Goal: Task Accomplishment & Management: Manage account settings

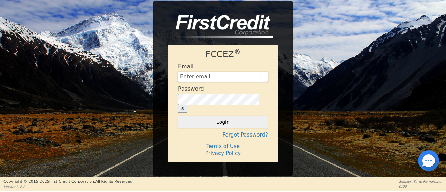
type input "[EMAIL_ADDRESS][DOMAIN_NAME]"
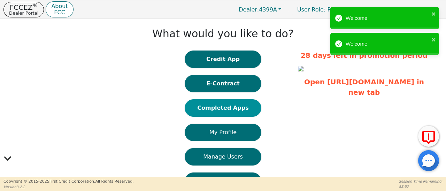
click at [237, 111] on button "Completed Apps" at bounding box center [223, 107] width 77 height 17
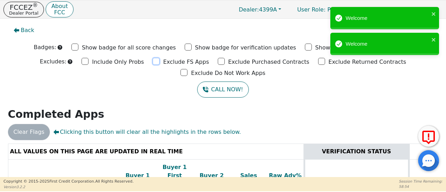
click at [153, 62] on input "Exclude FS Apps" at bounding box center [156, 61] width 7 height 7
checkbox input "true"
click at [218, 62] on input "Exclude Purchased Contracts" at bounding box center [221, 61] width 7 height 7
checkbox input "true"
drag, startPoint x: 270, startPoint y: 60, endPoint x: 351, endPoint y: 60, distance: 81.2
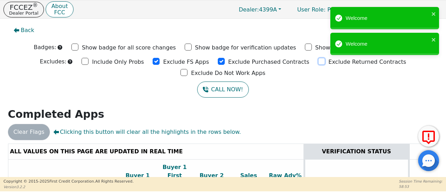
click at [318, 60] on input "Exclude Returned Contracts" at bounding box center [321, 61] width 7 height 7
checkbox input "true"
click at [187, 69] on input "Exclude Do Not Work Apps" at bounding box center [183, 72] width 7 height 7
checkbox input "true"
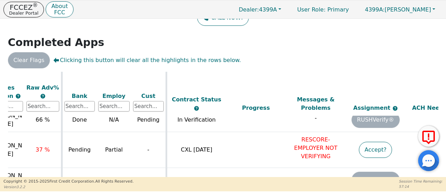
scroll to position [72, 246]
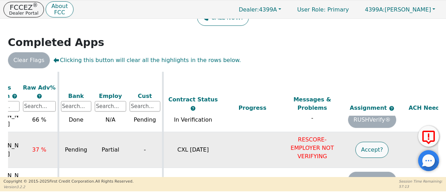
click at [368, 142] on button "Accept?" at bounding box center [371, 150] width 33 height 16
drag, startPoint x: 345, startPoint y: 172, endPoint x: 295, endPoint y: 173, distance: 49.8
click at [293, 172] on div "ALL VALUES ON THIS PAGE ARE UPDATED IN REAL TIME VERIFICATION STATUS Do Not Wor…" at bounding box center [223, 129] width 430 height 115
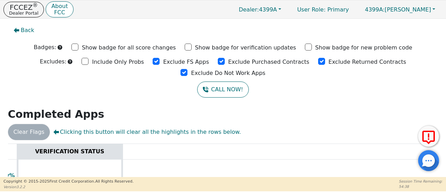
scroll to position [0, 0]
